Goal: Communication & Community: Answer question/provide support

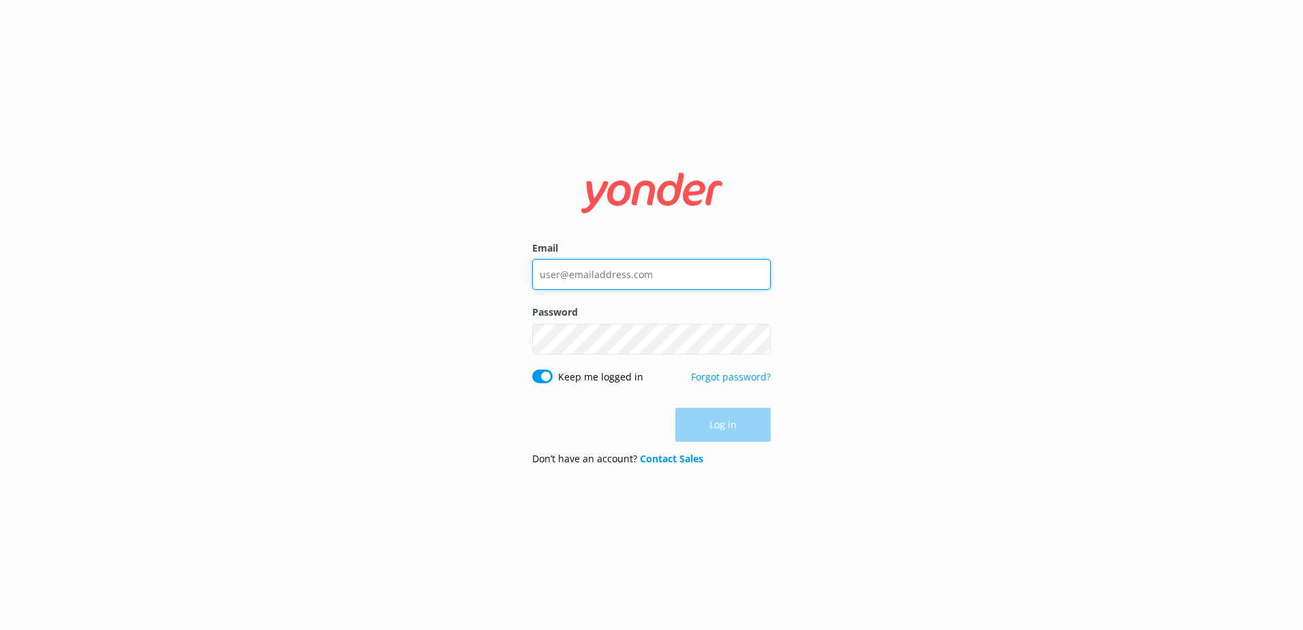
type input "[EMAIL_ADDRESS][DOMAIN_NAME]"
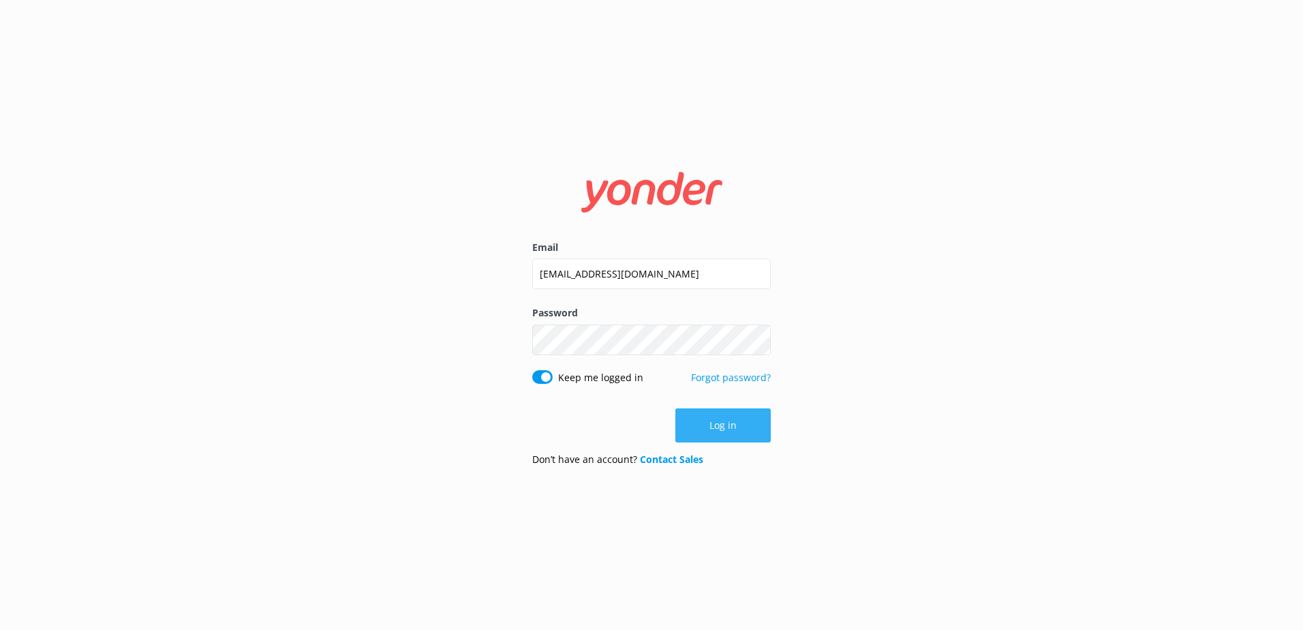
click at [718, 420] on div "Log in" at bounding box center [651, 425] width 239 height 34
click at [725, 428] on button "Log in" at bounding box center [723, 425] width 95 height 34
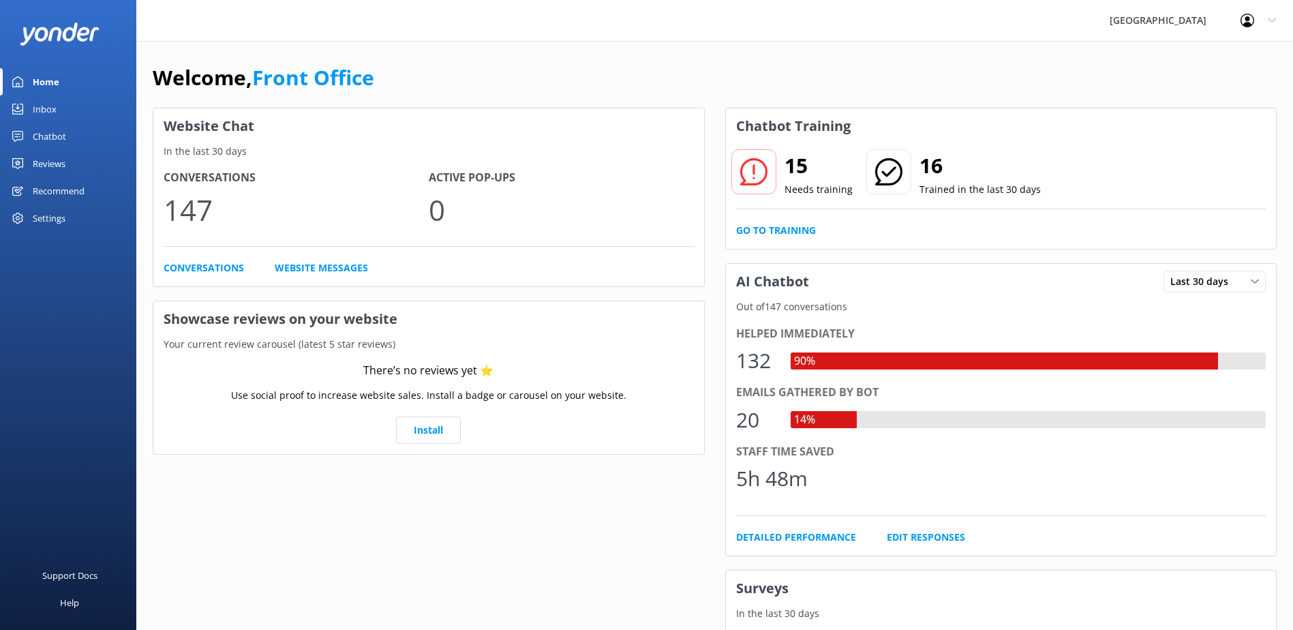
click at [204, 213] on p "147" at bounding box center [296, 210] width 265 height 46
click at [53, 114] on div "Inbox" at bounding box center [45, 108] width 24 height 27
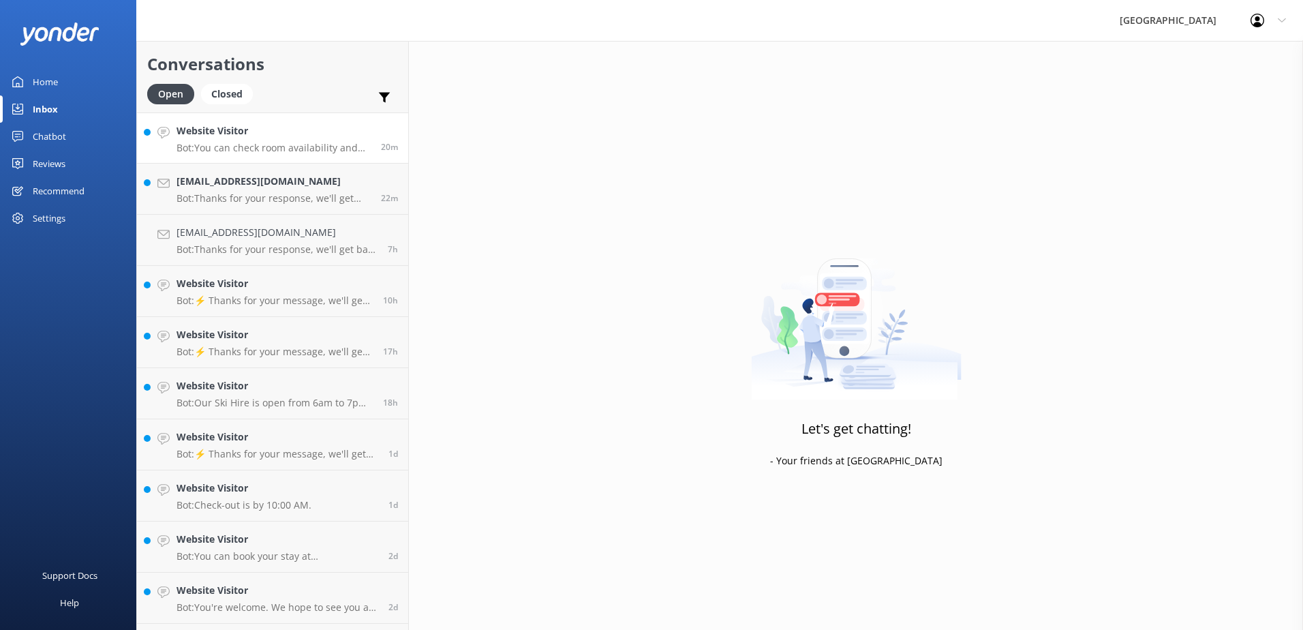
click at [302, 127] on h4 "Website Visitor" at bounding box center [274, 130] width 194 height 15
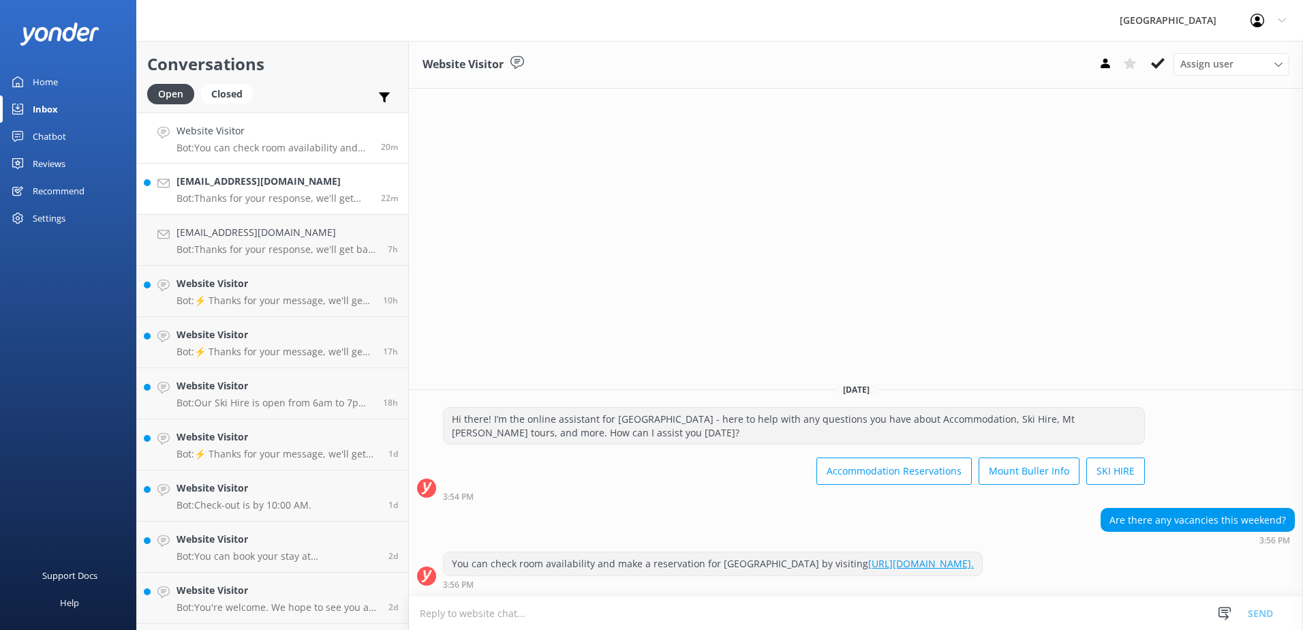
click at [296, 195] on p "Bot: Thanks for your response, we'll get back to you as soon as we can during o…" at bounding box center [274, 198] width 194 height 12
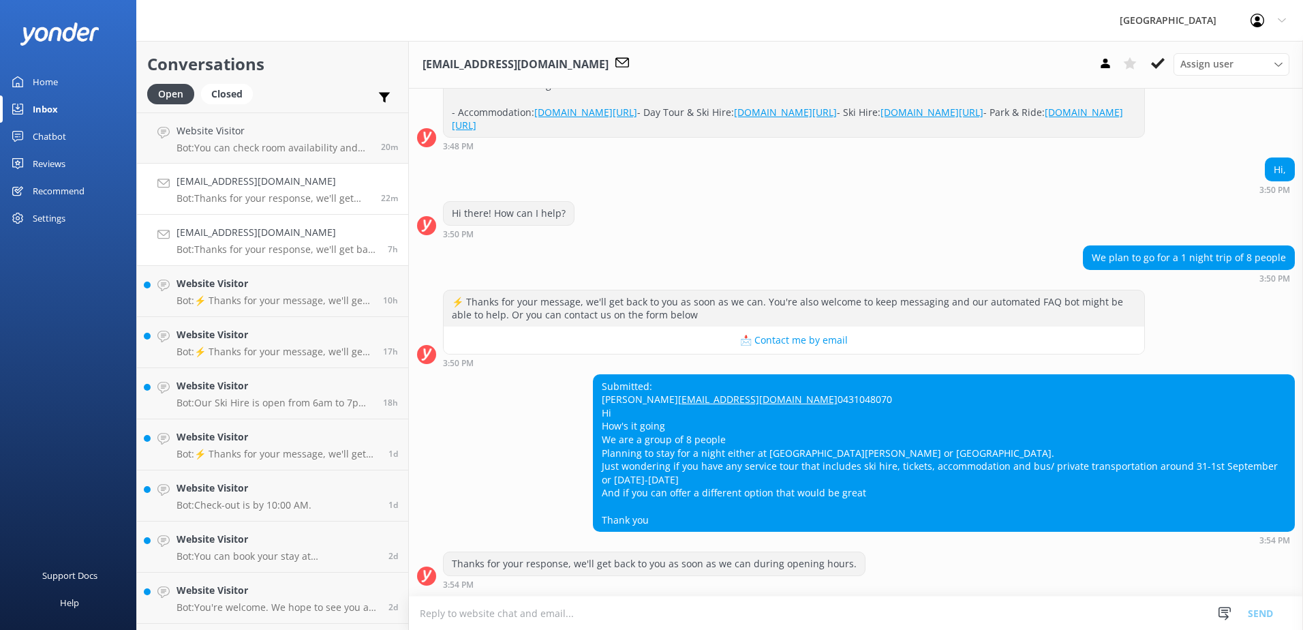
scroll to position [289, 0]
click at [741, 603] on textarea at bounding box center [856, 612] width 894 height 33
click at [733, 616] on textarea at bounding box center [856, 612] width 894 height 33
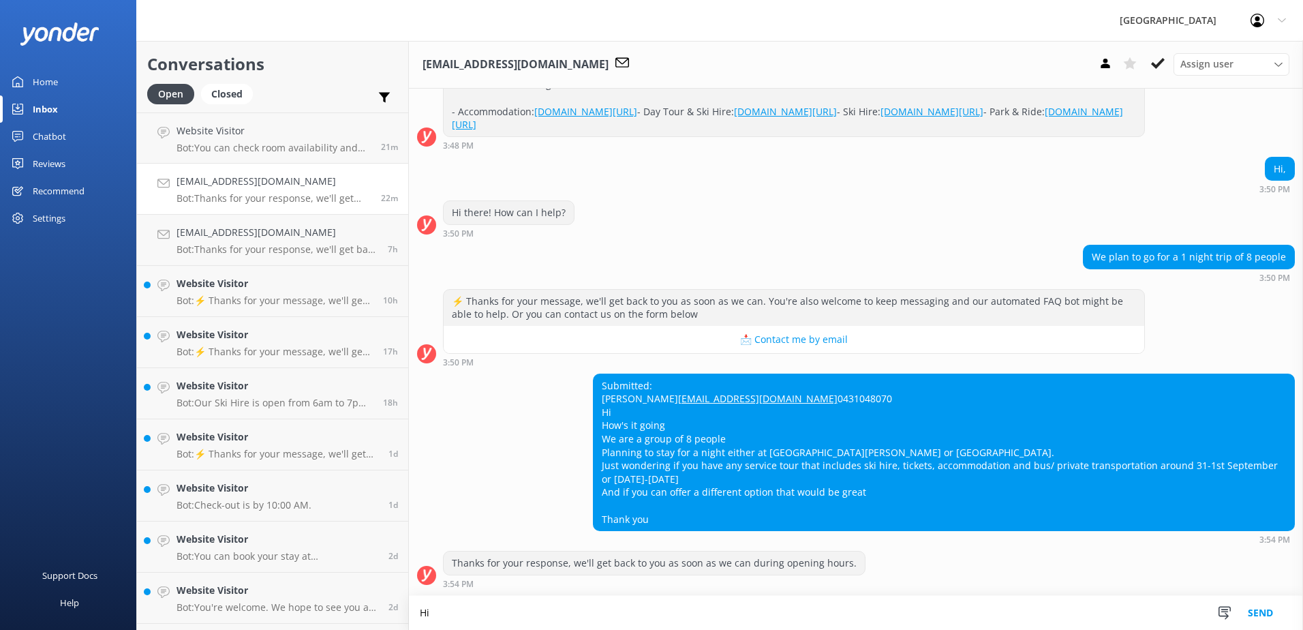
scroll to position [290, 0]
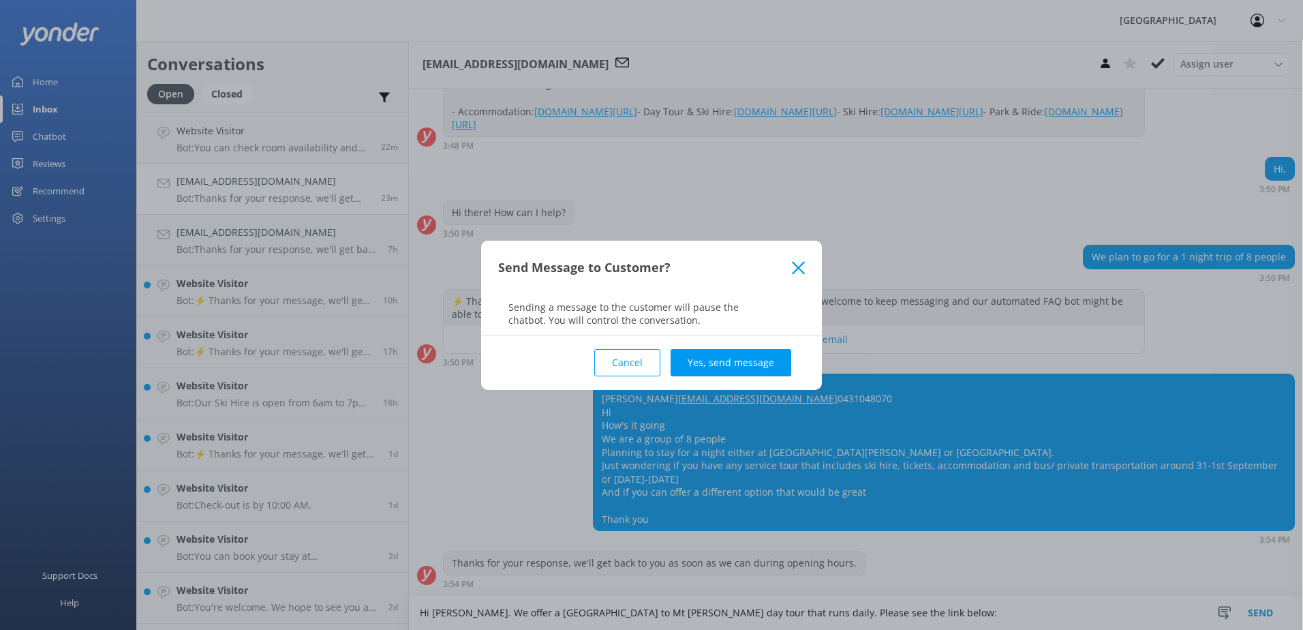
click at [628, 354] on button "Cancel" at bounding box center [627, 362] width 66 height 27
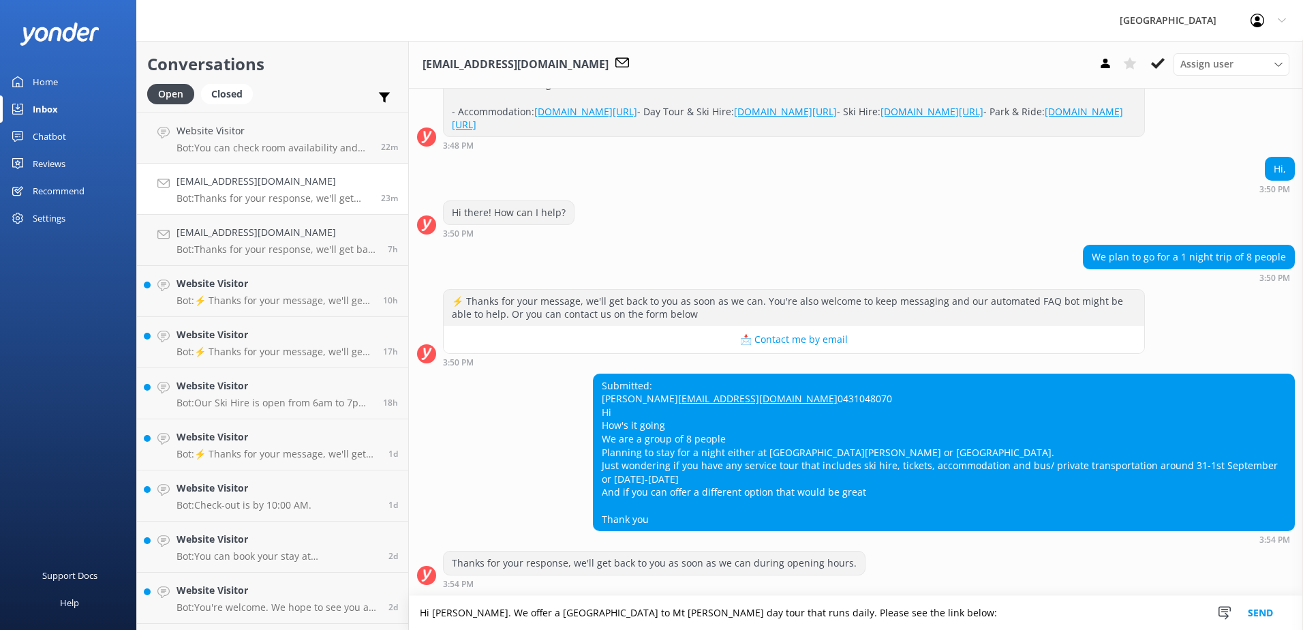
click at [887, 616] on textarea "Hi [PERSON_NAME]. We offer a [GEOGRAPHIC_DATA] to Mt [PERSON_NAME] day tour tha…" at bounding box center [856, 613] width 894 height 34
paste textarea "[URL][DOMAIN_NAME]"
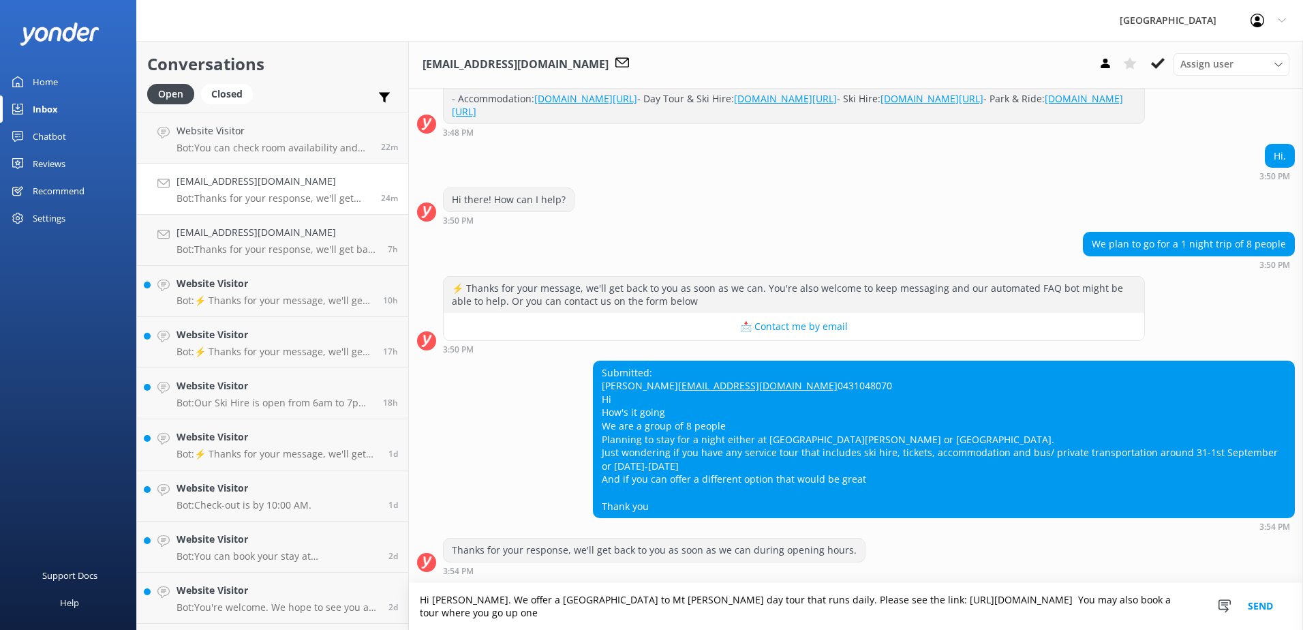
scroll to position [303, 0]
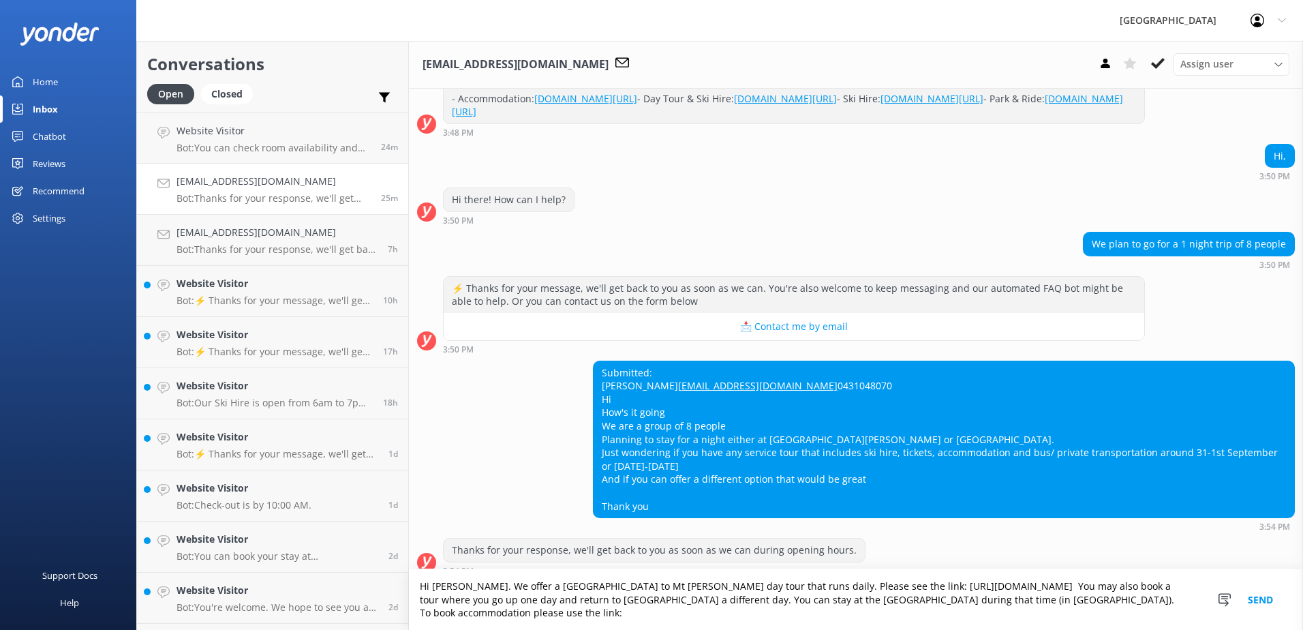
paste textarea "[URL][DOMAIN_NAME][DATE][DATE]"
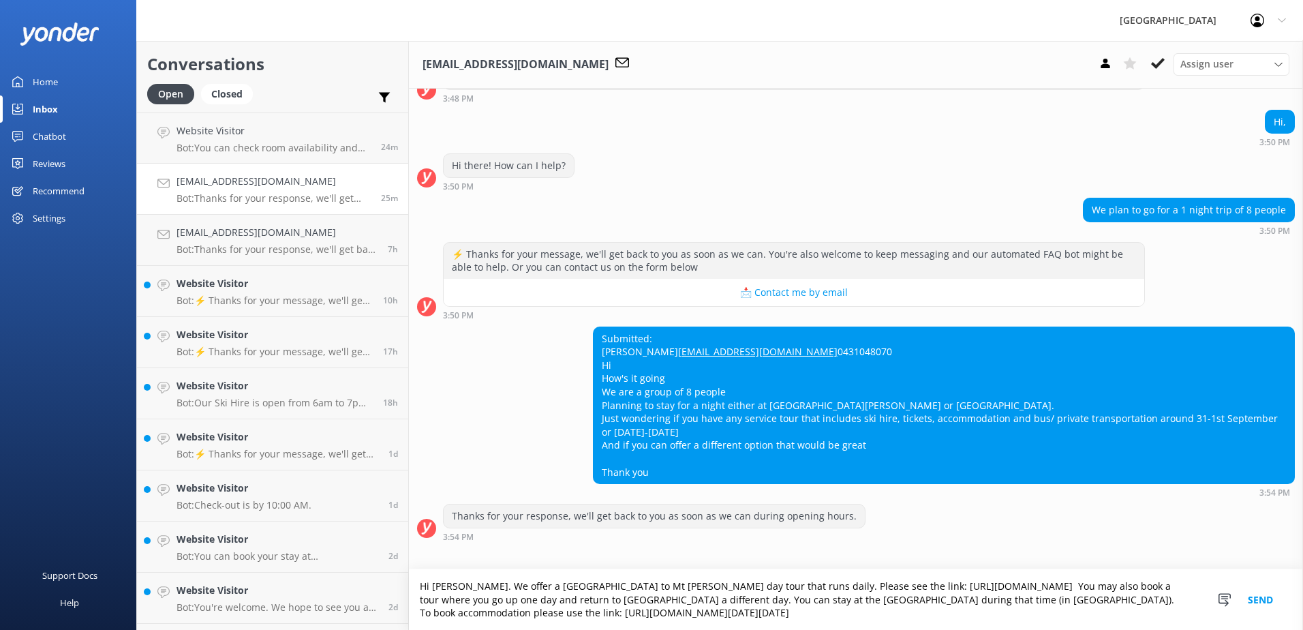
scroll to position [0, 0]
drag, startPoint x: 1065, startPoint y: 625, endPoint x: 412, endPoint y: 592, distance: 653.9
click at [412, 592] on textarea "Hi [PERSON_NAME]. We offer a [GEOGRAPHIC_DATA] to Mt [PERSON_NAME] day tour tha…" at bounding box center [856, 599] width 894 height 61
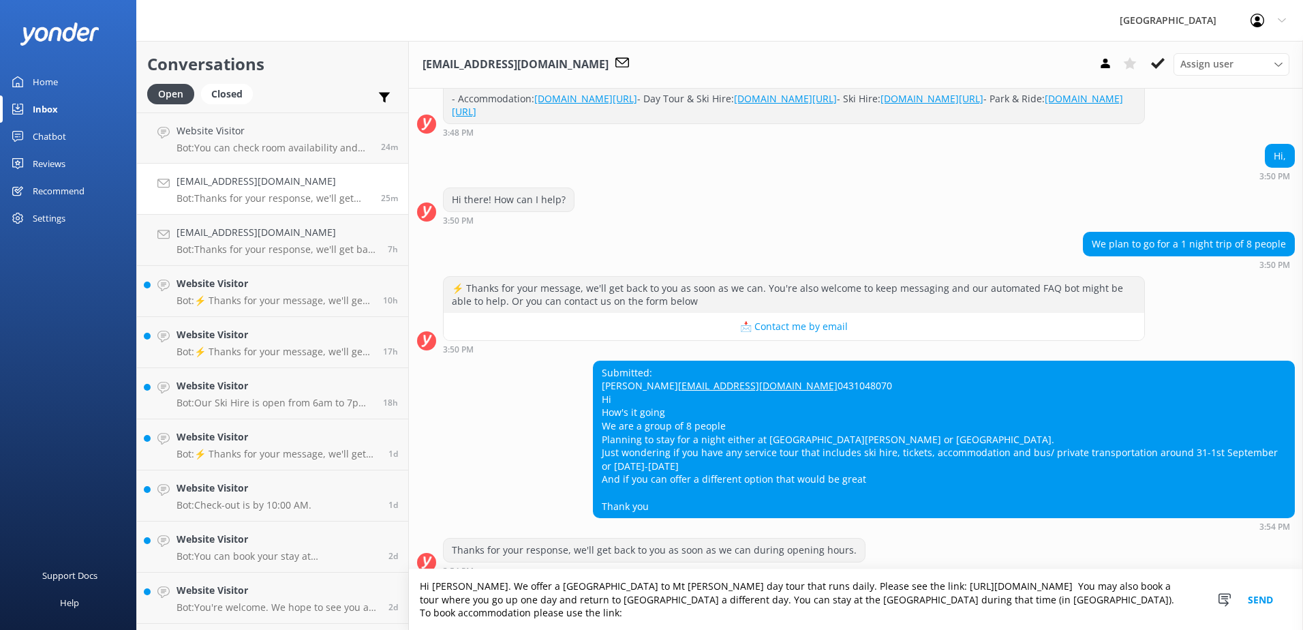
scroll to position [303, 0]
paste textarea "[URL][DOMAIN_NAME]"
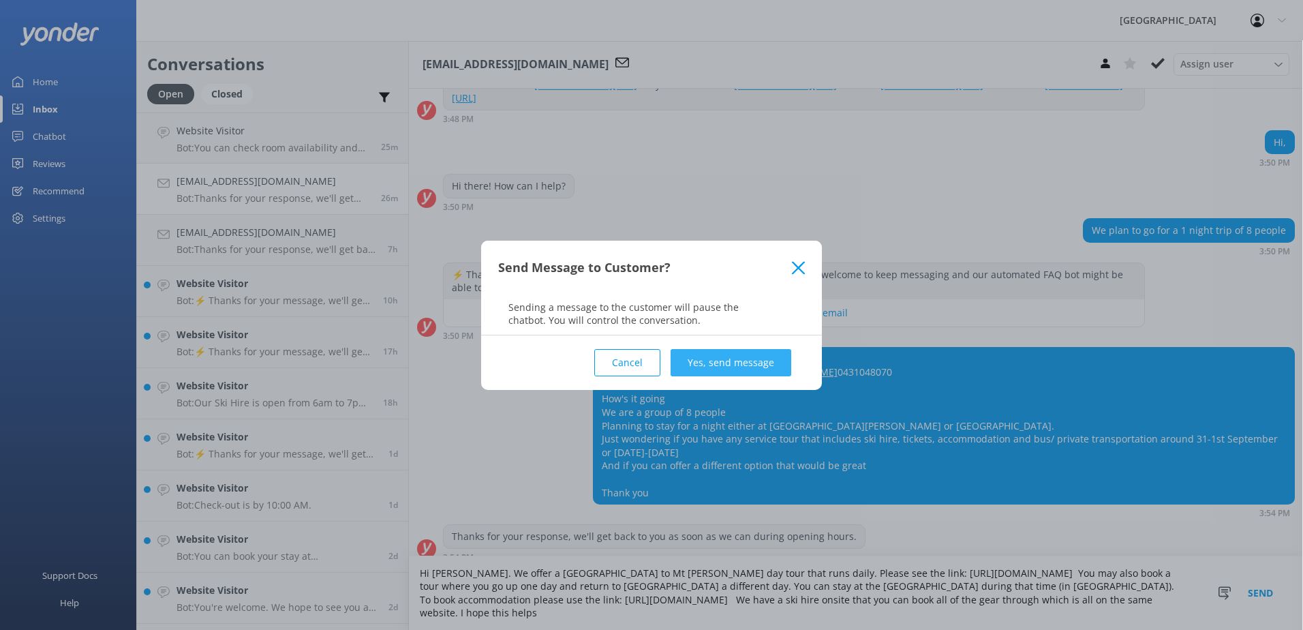
type textarea "Hi [PERSON_NAME]. We offer a [GEOGRAPHIC_DATA] to Mt [PERSON_NAME] day tour tha…"
click at [761, 369] on button "Yes, send message" at bounding box center [731, 362] width 121 height 27
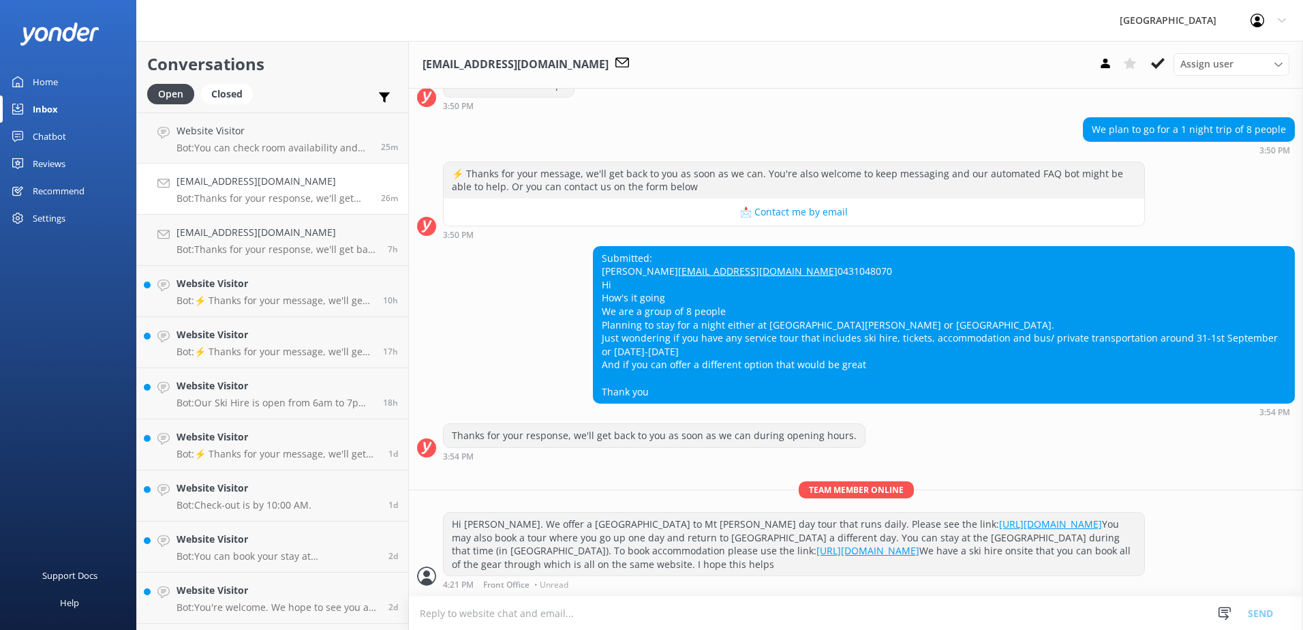
scroll to position [418, 0]
